Goal: Find contact information: Find contact information

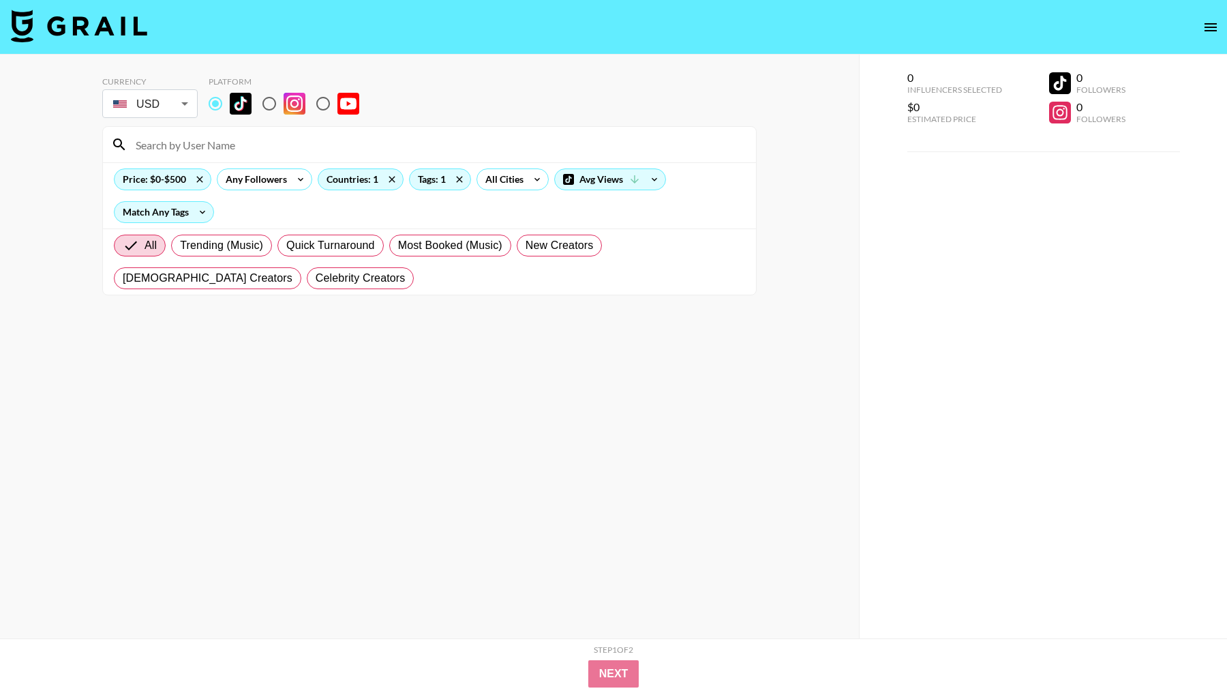
scroll to position [4693, 0]
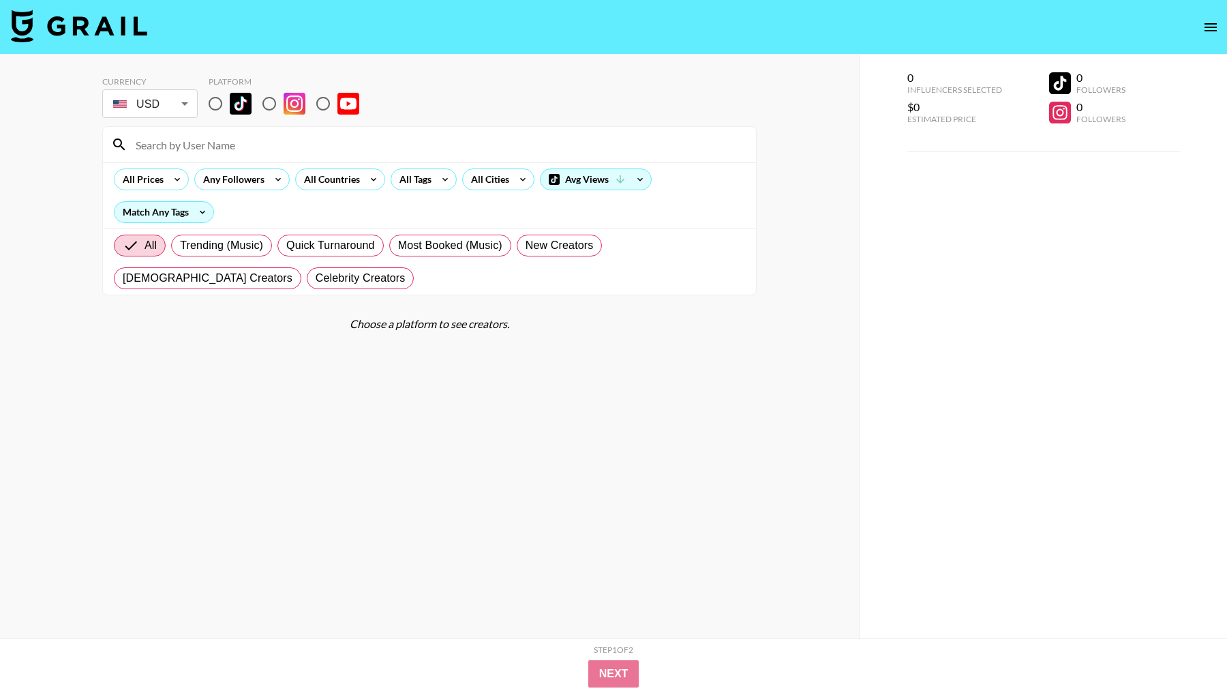
click at [213, 108] on input "radio" at bounding box center [215, 103] width 29 height 29
radio input "true"
click at [213, 142] on input at bounding box center [437, 145] width 620 height 22
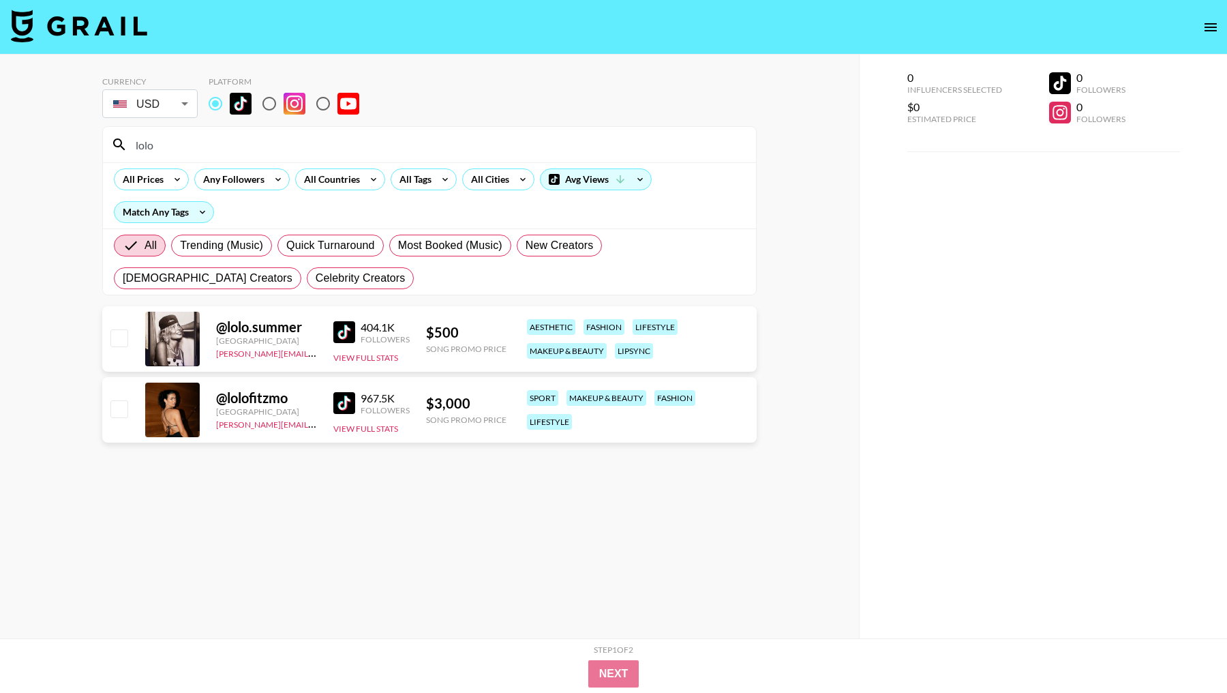
type input "lolo"
drag, startPoint x: 214, startPoint y: 355, endPoint x: 312, endPoint y: 355, distance: 98.2
click at [312, 355] on div "@ lolo.summer [GEOGRAPHIC_DATA] [PERSON_NAME][EMAIL_ADDRESS][DOMAIN_NAME] 404.1…" at bounding box center [429, 338] width 655 height 65
copy link "[PERSON_NAME][EMAIL_ADDRESS][DOMAIN_NAME]"
click at [267, 498] on section "Currency USD USD ​ Platform lolo All Prices Any Followers All Countries All Tag…" at bounding box center [429, 357] width 655 height 584
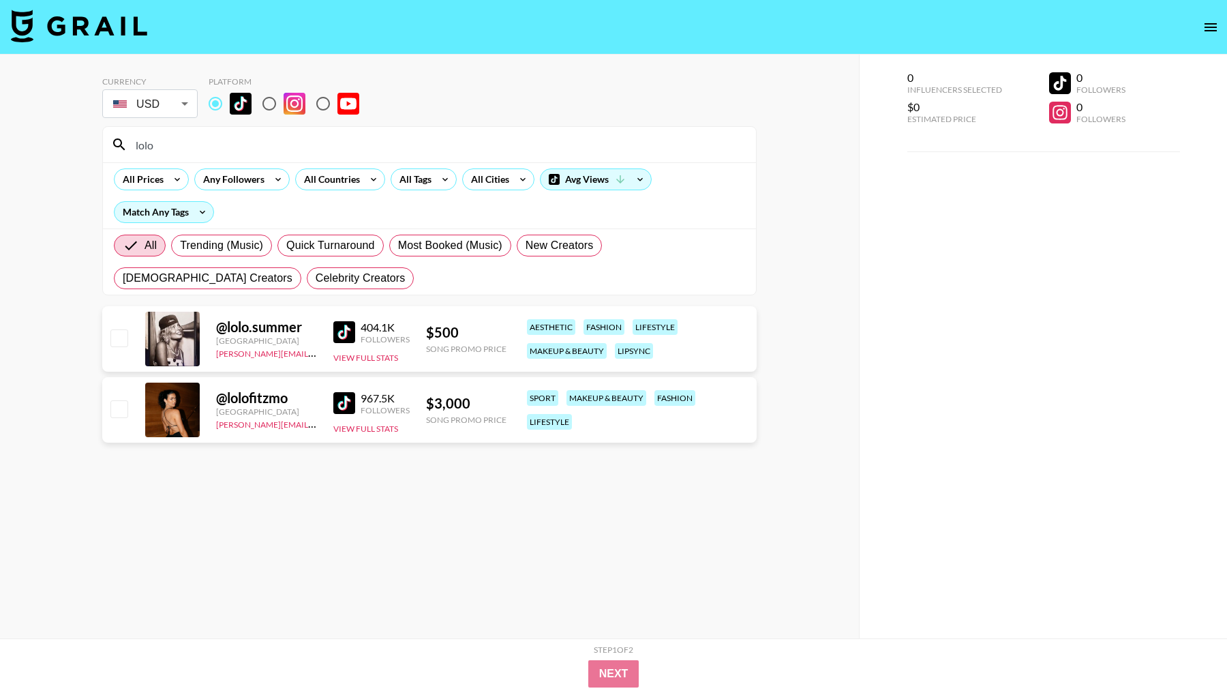
click at [351, 397] on img at bounding box center [344, 403] width 22 height 22
